Goal: Transaction & Acquisition: Obtain resource

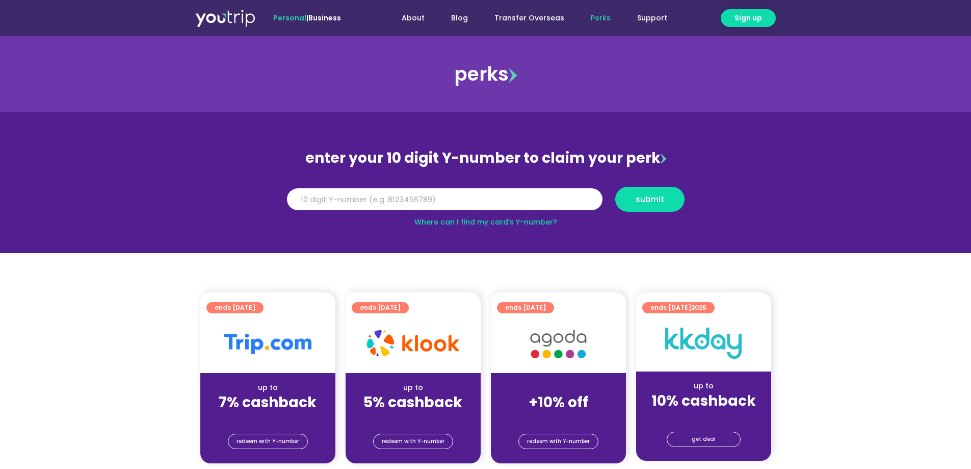
scroll to position [102, 0]
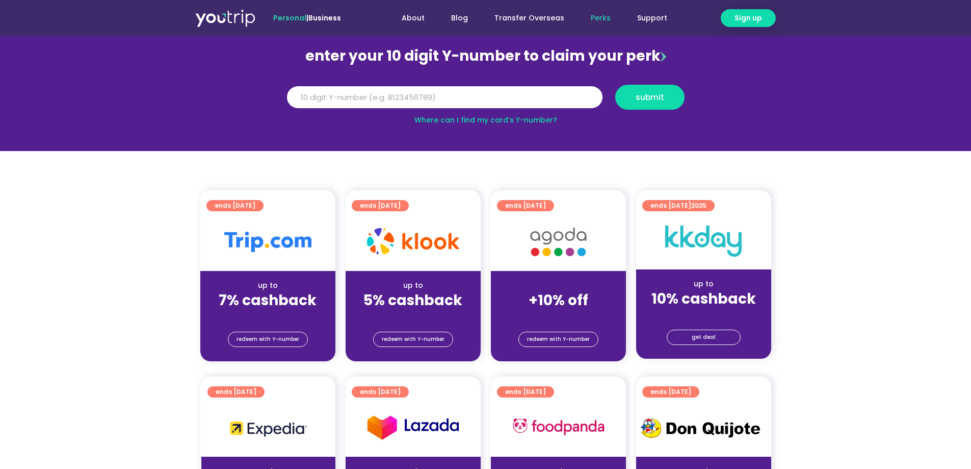
click at [290, 305] on strong "7% cashback" at bounding box center [268, 300] width 98 height 20
click at [273, 241] on img at bounding box center [267, 241] width 87 height 20
click at [251, 210] on span "ends [DATE]" at bounding box center [235, 205] width 41 height 11
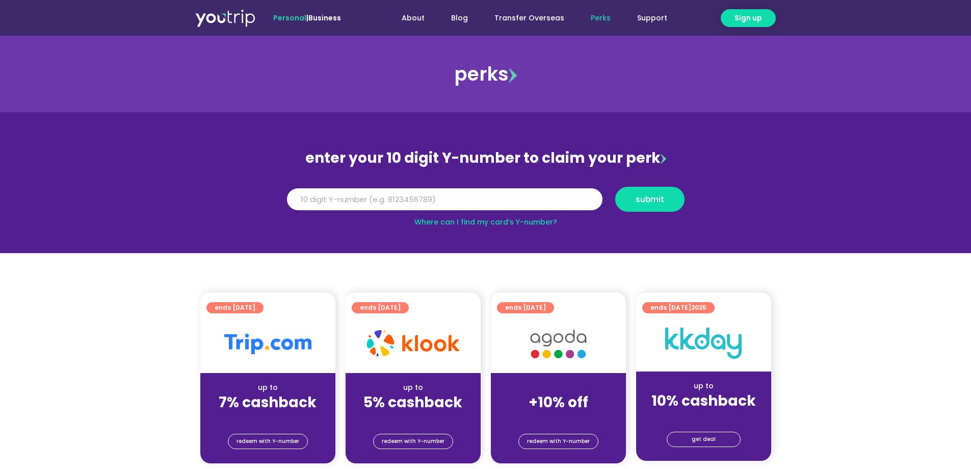
scroll to position [204, 0]
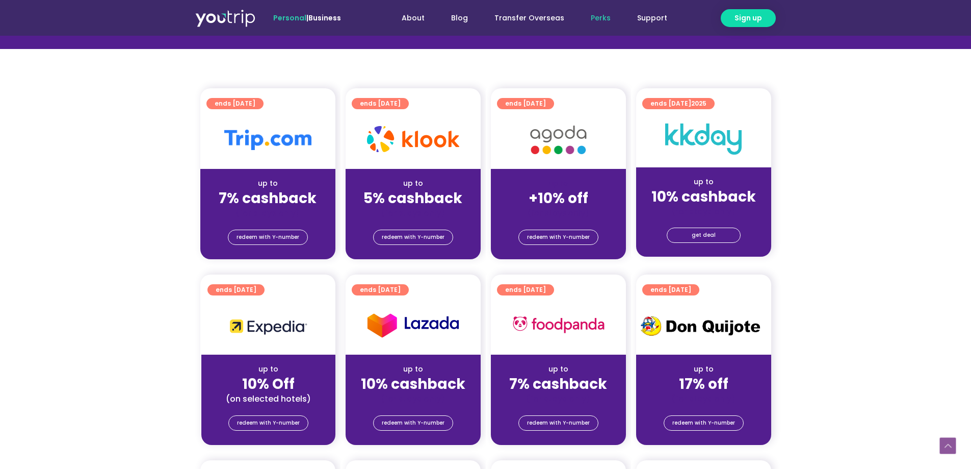
drag, startPoint x: 276, startPoint y: 188, endPoint x: 269, endPoint y: 199, distance: 12.9
click at [276, 188] on strong "7% cashback" at bounding box center [268, 198] width 98 height 20
click at [269, 239] on span "redeem with Y-number" at bounding box center [268, 237] width 63 height 14
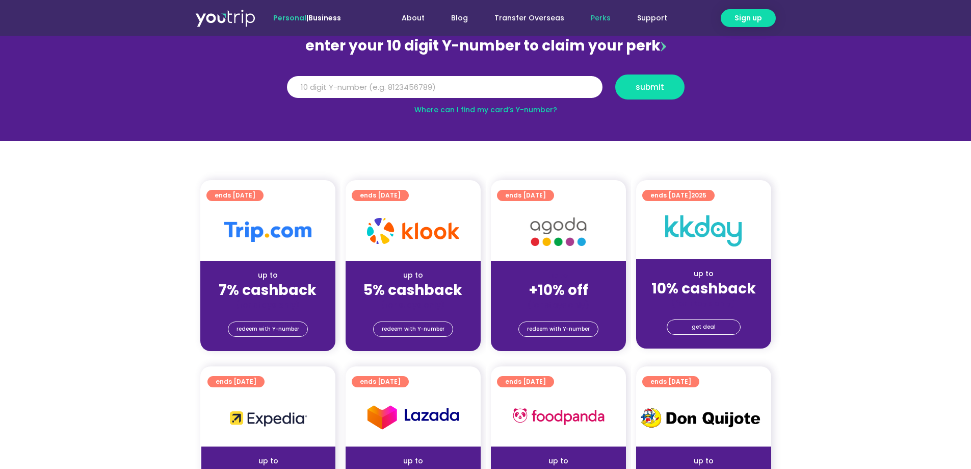
click at [281, 229] on img at bounding box center [267, 231] width 87 height 20
click at [282, 211] on div at bounding box center [267, 231] width 135 height 58
click at [255, 199] on span "ends [DATE]" at bounding box center [235, 195] width 41 height 11
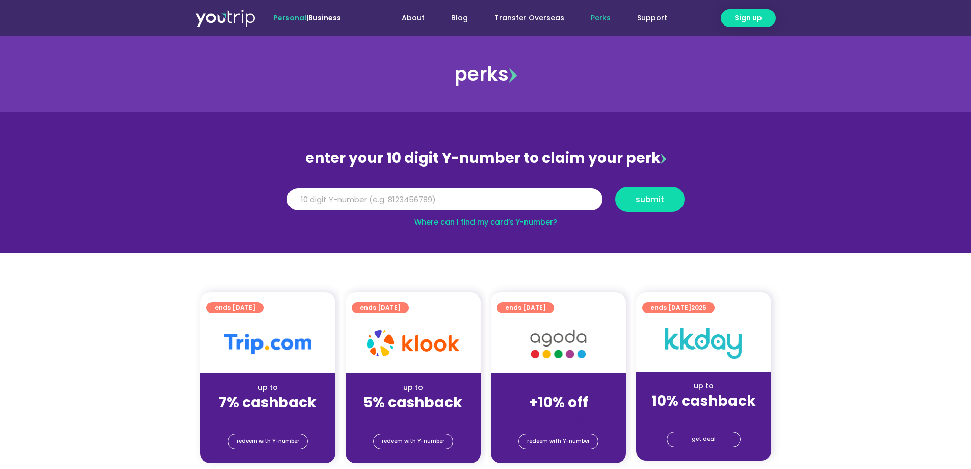
scroll to position [102, 0]
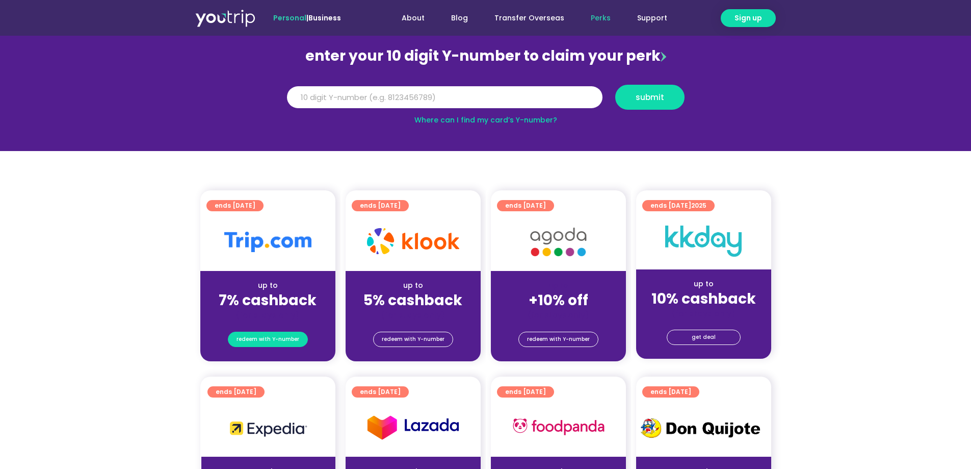
click at [269, 335] on span "redeem with Y-number" at bounding box center [268, 339] width 63 height 14
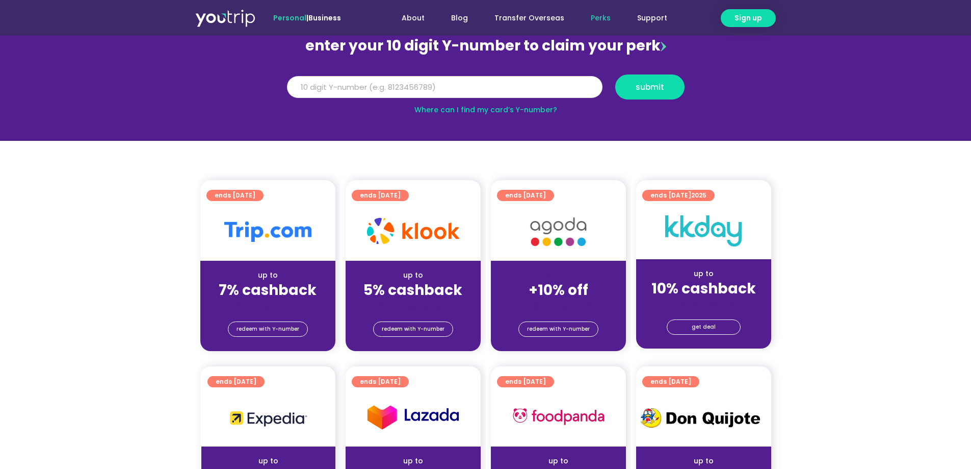
click at [440, 88] on input "Y Number" at bounding box center [445, 87] width 316 height 22
paste input "-8120921209"
click at [649, 87] on span "submit" at bounding box center [650, 87] width 29 height 8
click at [297, 87] on input "-8120921209" at bounding box center [445, 87] width 316 height 22
type input "8120921209"
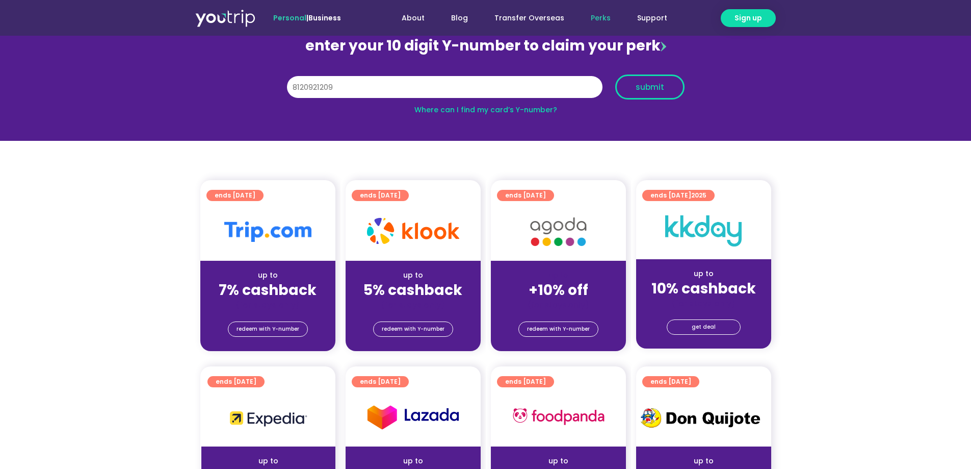
click at [649, 83] on span "submit" at bounding box center [650, 87] width 29 height 8
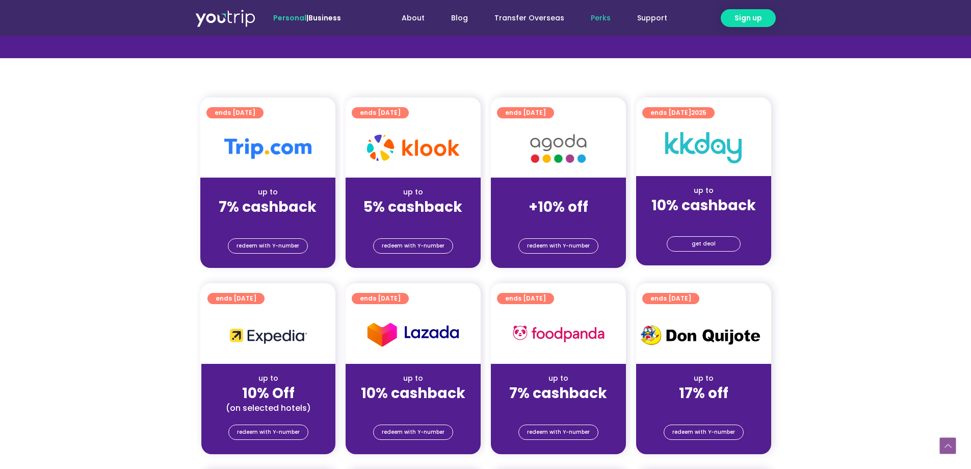
scroll to position [265, 0]
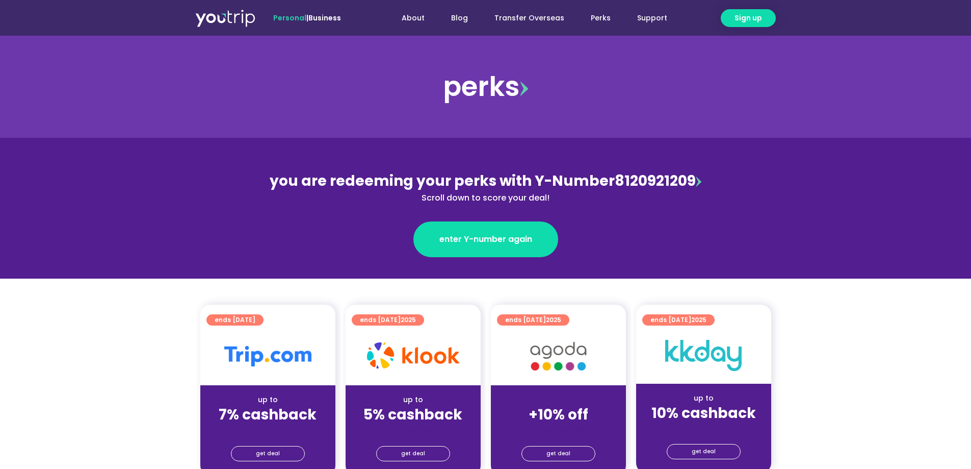
scroll to position [153, 0]
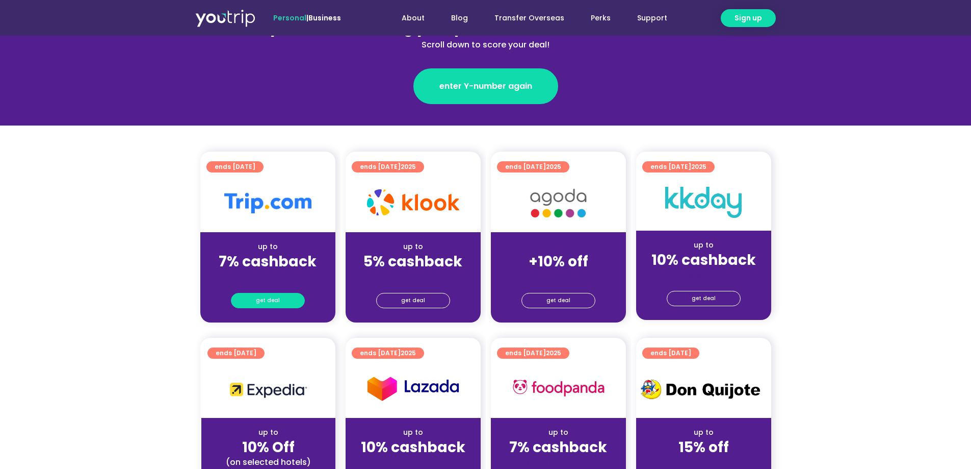
click at [259, 298] on span "get deal" at bounding box center [268, 300] width 24 height 14
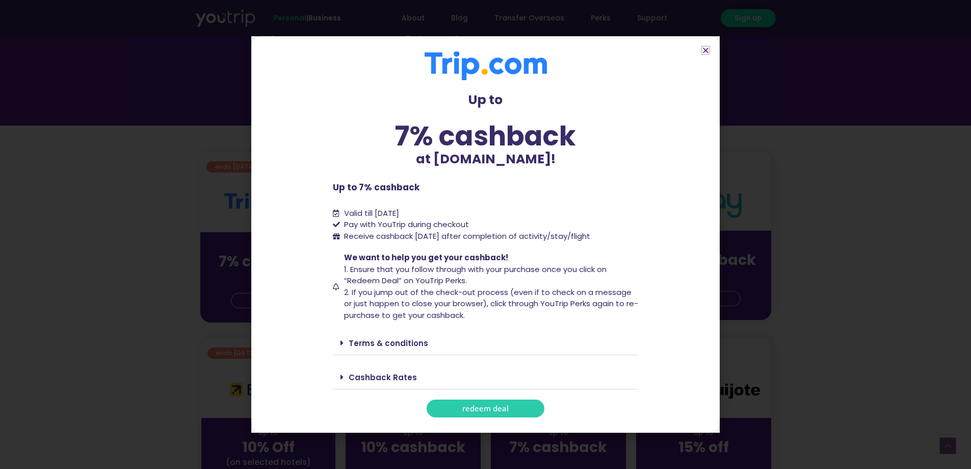
scroll to position [306, 0]
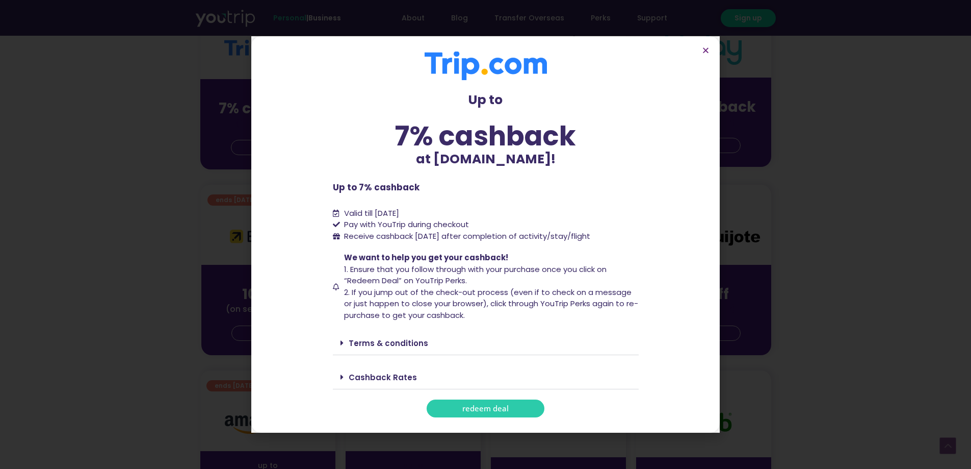
drag, startPoint x: 327, startPoint y: 179, endPoint x: 629, endPoint y: 239, distance: 308.3
click at [629, 239] on section "Up to 7% cashback at [DOMAIN_NAME]! Up to 7% cashback at [DOMAIN_NAME]! Up to 7…" at bounding box center [485, 234] width 469 height 396
copy div "Up to 7% cashback Valid till [DATE] Pay with YouTrip during checkout Receive ca…"
click at [373, 349] on div "Terms & conditions" at bounding box center [486, 343] width 306 height 24
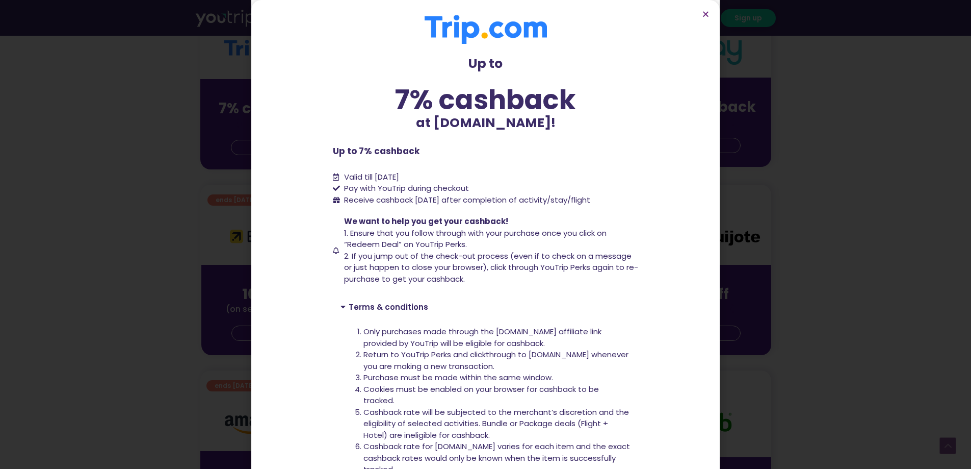
click at [193, 256] on div "Up to 7% cashback at [DOMAIN_NAME]! Up to 7% cashback at [DOMAIN_NAME]! Up to 7…" at bounding box center [485, 234] width 971 height 469
click at [193, 256] on section "ends [DATE] up to 10% Off (on selected hotels) get deal ends [DATE] up to 10% c…" at bounding box center [485, 276] width 971 height 183
